Goal: Task Accomplishment & Management: Use online tool/utility

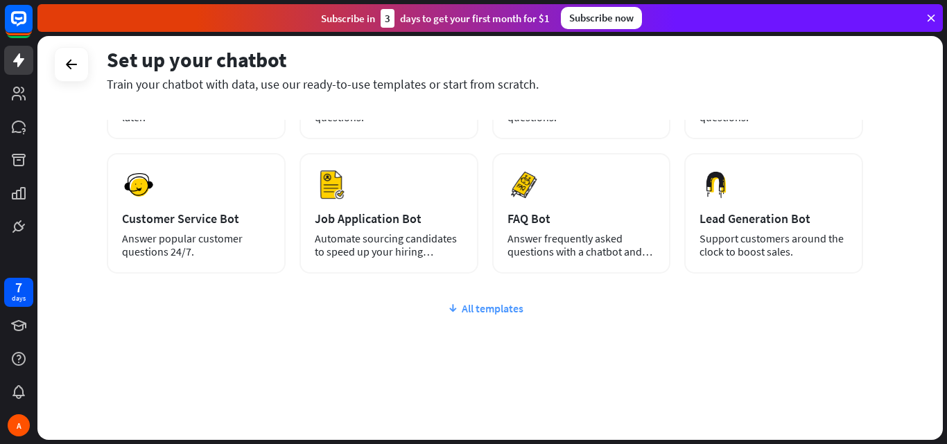
click at [469, 311] on div "All templates" at bounding box center [485, 309] width 756 height 14
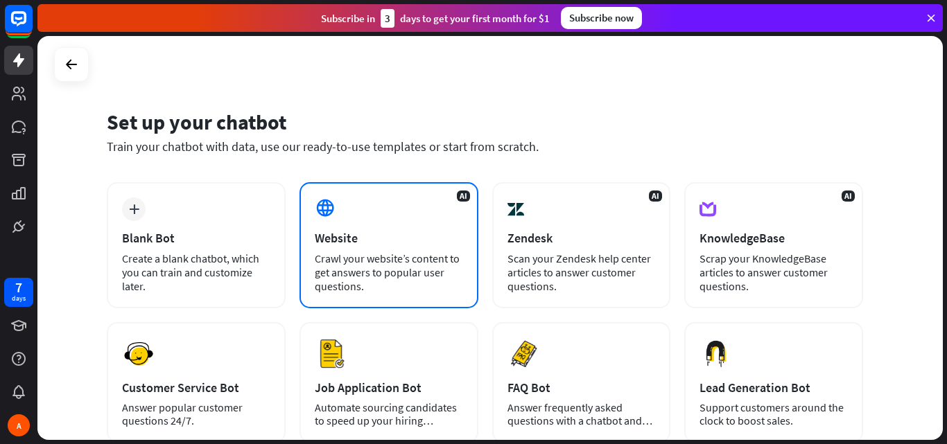
click at [330, 287] on div "Crawl your website’s content to get answers to popular user questions." at bounding box center [389, 273] width 148 height 42
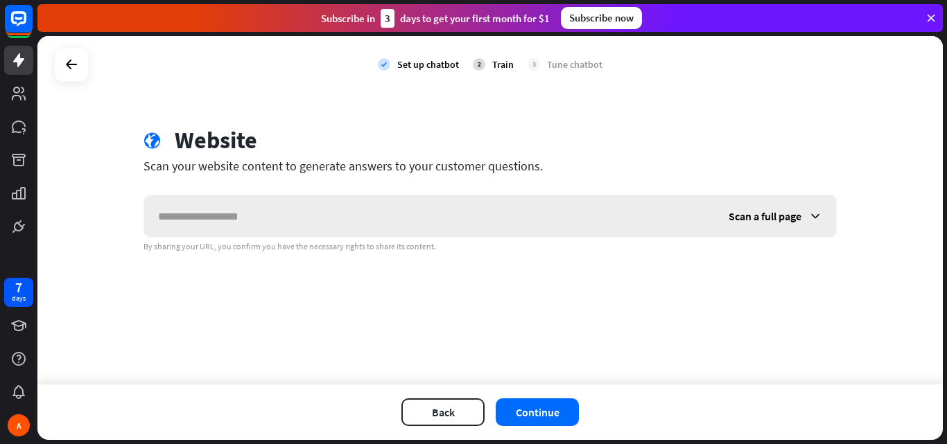
click at [290, 226] on input "text" at bounding box center [429, 216] width 570 height 42
click at [817, 216] on icon at bounding box center [815, 216] width 14 height 14
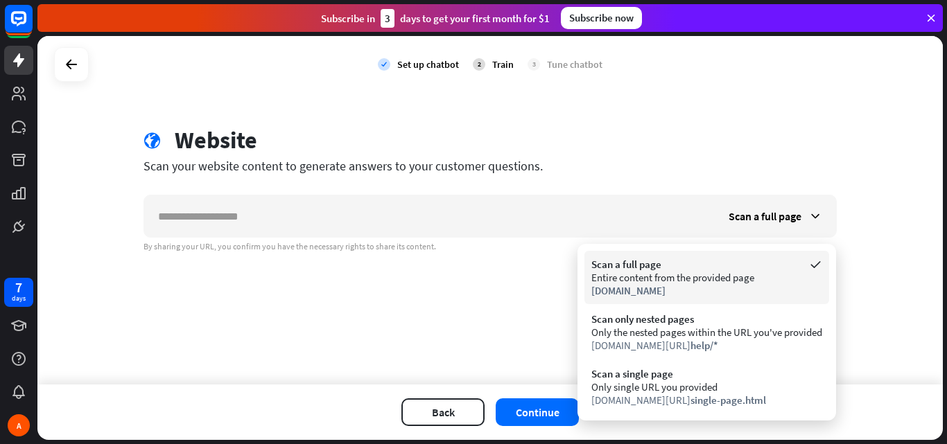
click at [713, 296] on div "[DOMAIN_NAME]" at bounding box center [706, 290] width 231 height 13
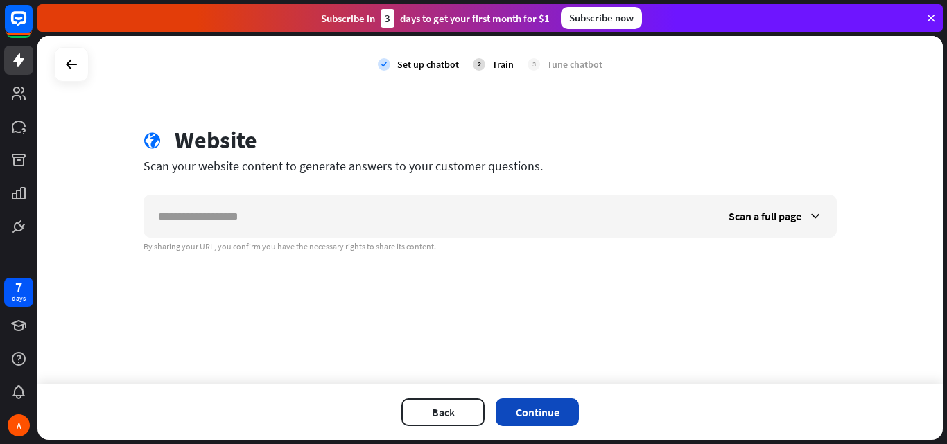
click at [547, 410] on button "Continue" at bounding box center [537, 413] width 83 height 28
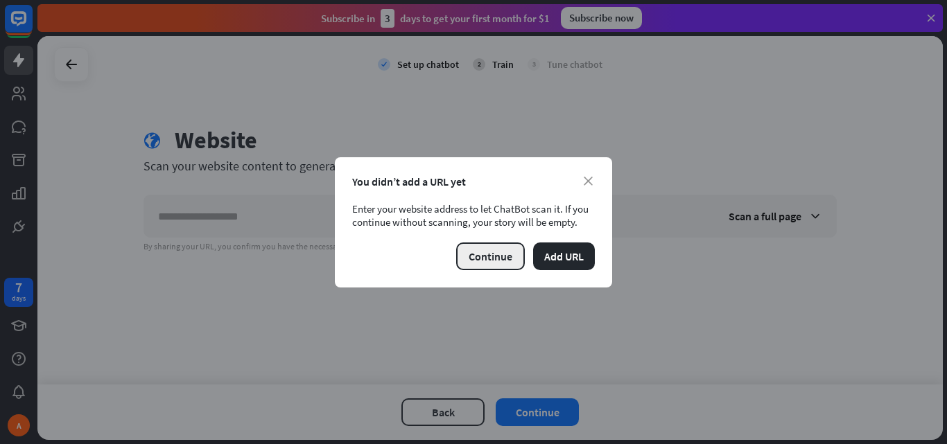
click at [497, 263] on button "Continue" at bounding box center [490, 257] width 69 height 28
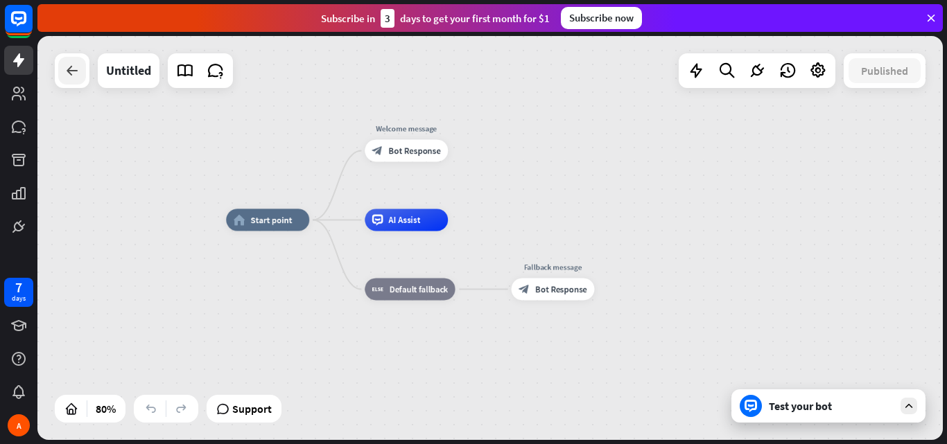
click at [81, 76] on div at bounding box center [72, 71] width 28 height 28
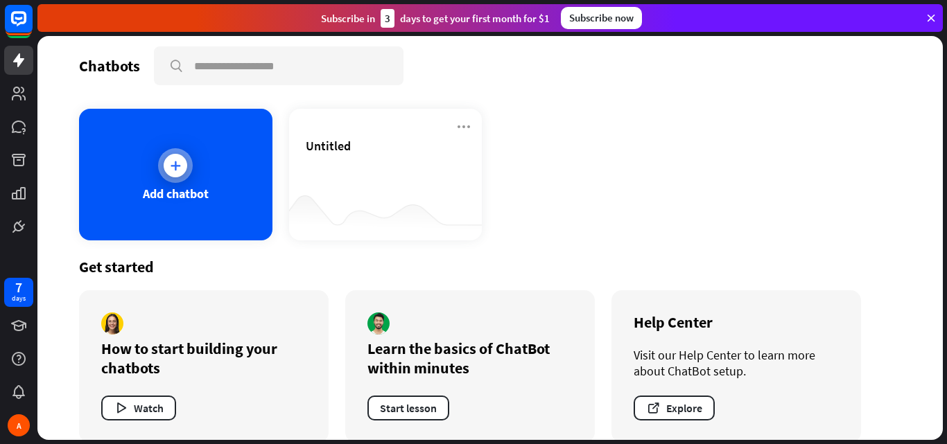
scroll to position [26, 0]
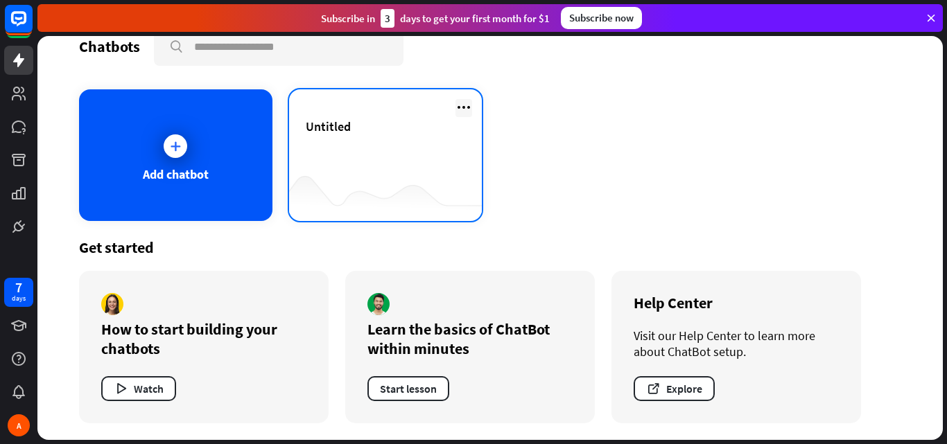
click at [464, 105] on icon at bounding box center [463, 107] width 17 height 17
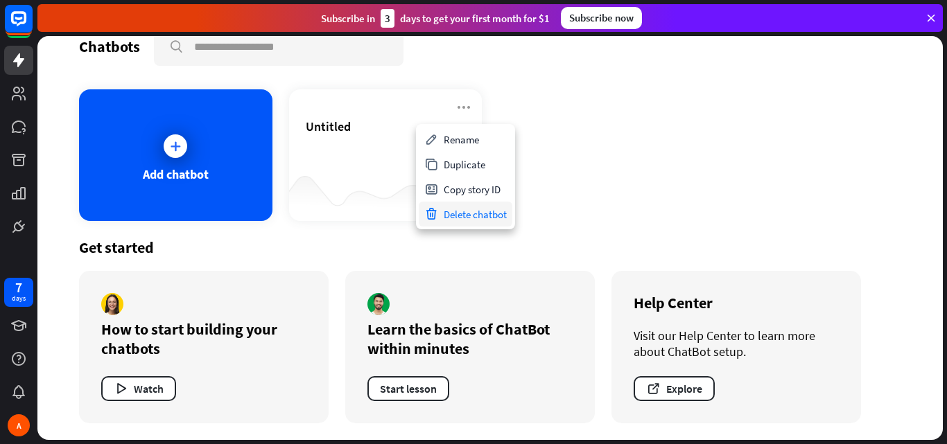
click at [441, 216] on div "Delete chatbot" at bounding box center [466, 214] width 94 height 25
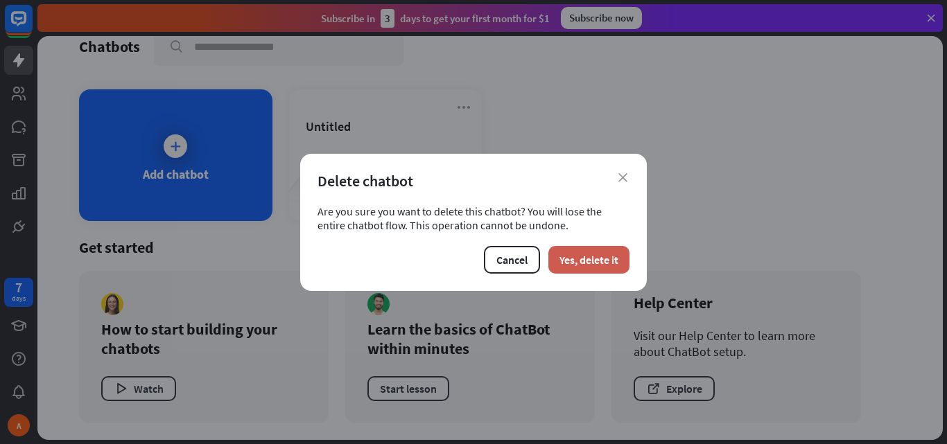
click at [577, 268] on button "Yes, delete it" at bounding box center [588, 260] width 81 height 28
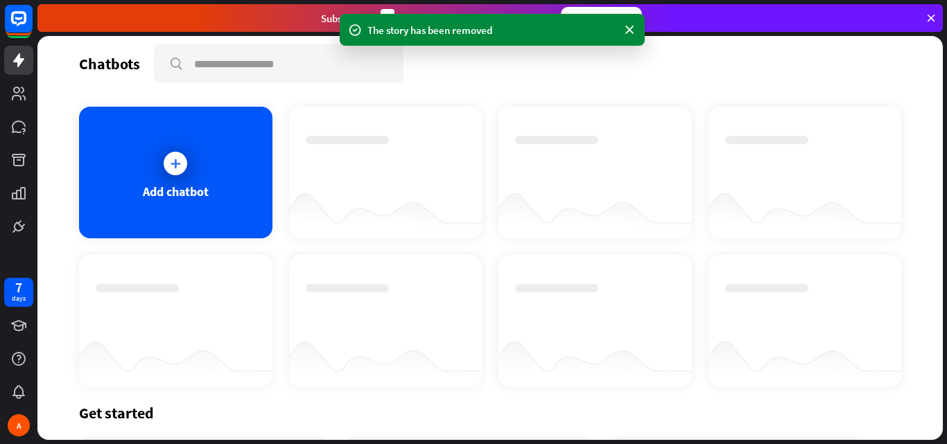
scroll to position [0, 0]
